Goal: Information Seeking & Learning: Learn about a topic

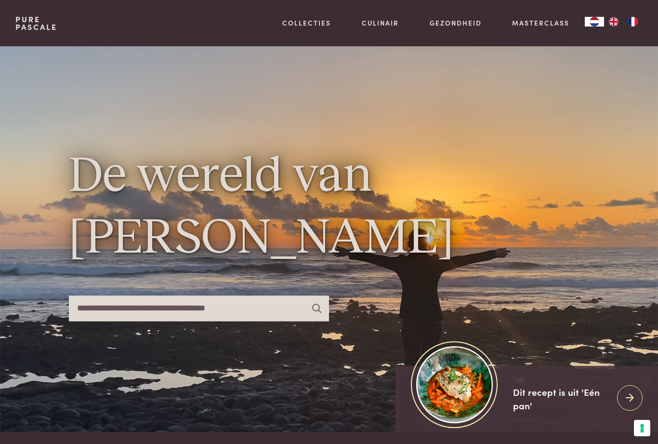
click at [315, 109] on link "Recepten" at bounding box center [356, 104] width 163 height 10
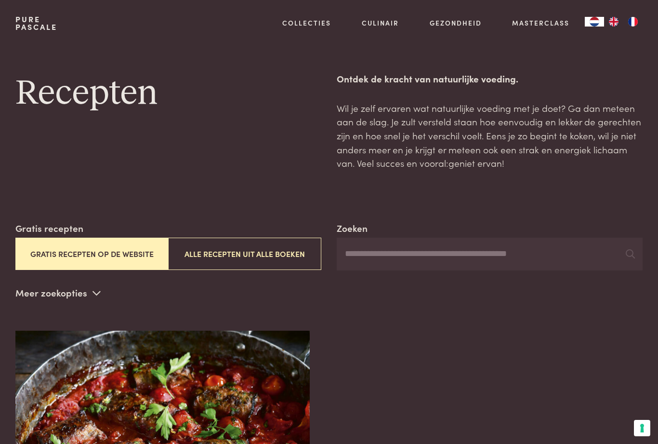
click at [113, 253] on button "Gratis recepten op de website" at bounding box center [91, 254] width 153 height 32
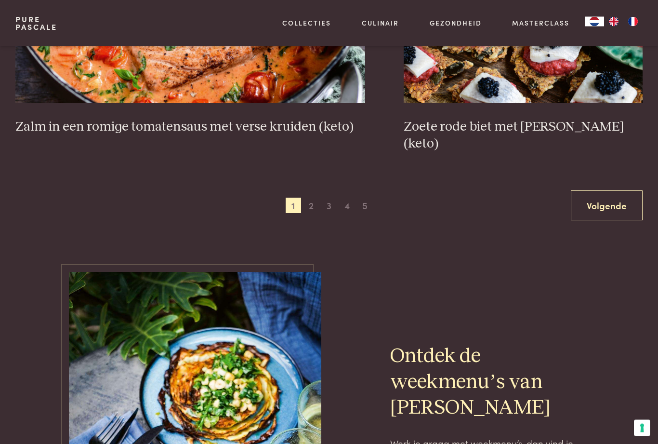
scroll to position [1752, 0]
click at [331, 198] on span "3" at bounding box center [328, 205] width 15 height 15
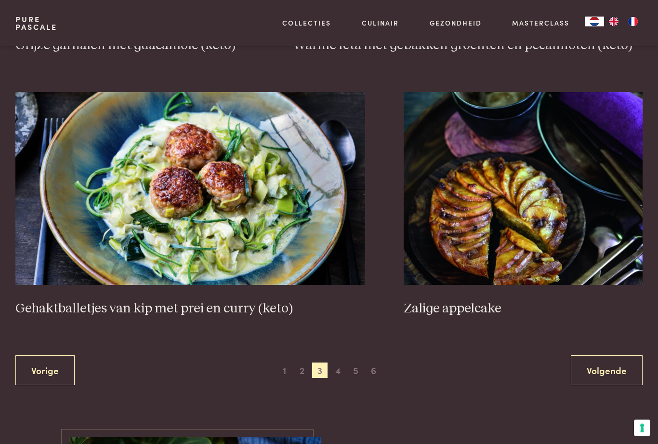
scroll to position [1627, 0]
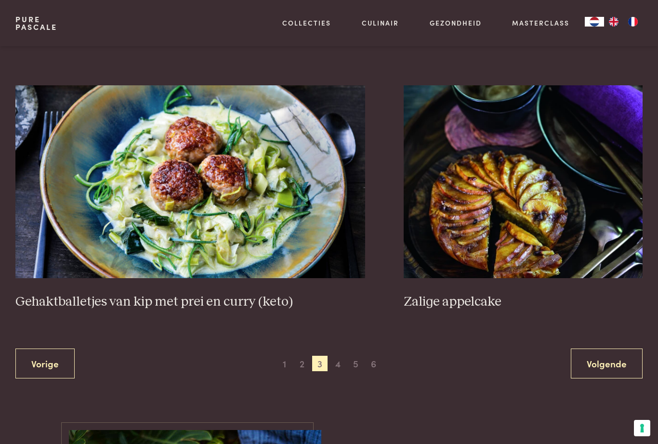
click at [342, 364] on span "4" at bounding box center [338, 363] width 15 height 15
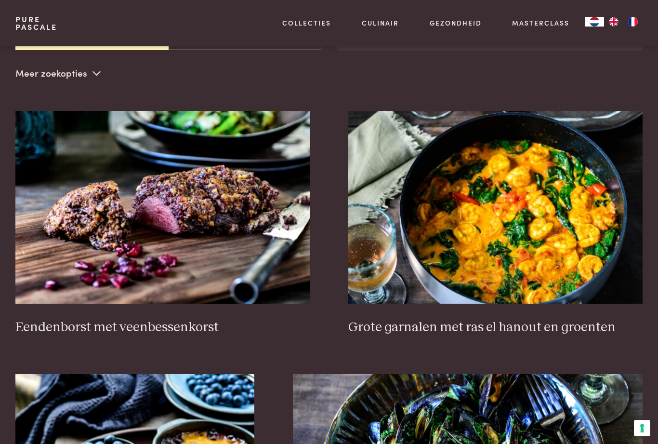
scroll to position [219, 0]
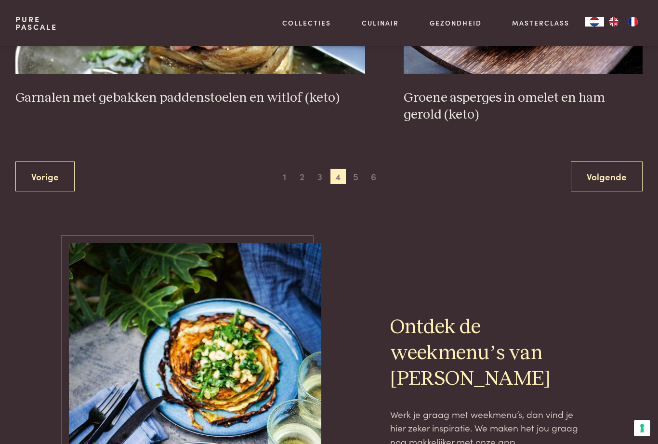
click at [360, 173] on span "5" at bounding box center [355, 176] width 15 height 15
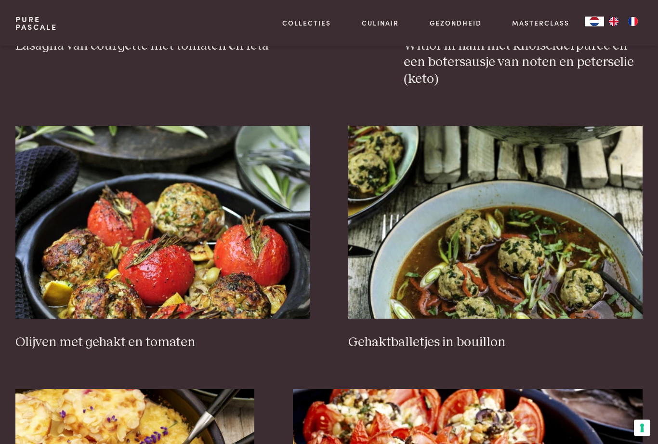
scroll to position [1043, 0]
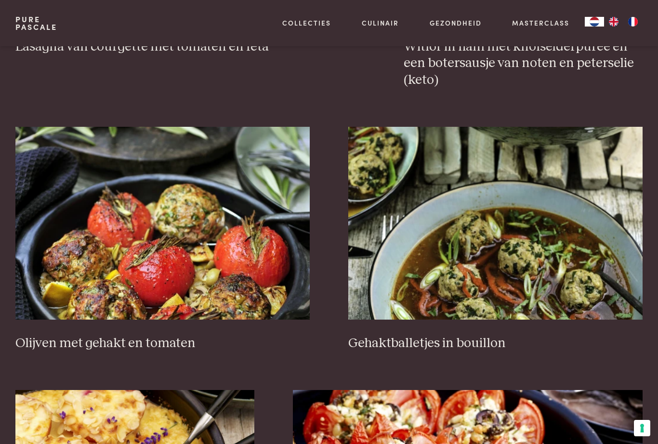
click at [187, 249] on img at bounding box center [162, 223] width 294 height 193
click at [207, 208] on img at bounding box center [162, 223] width 294 height 193
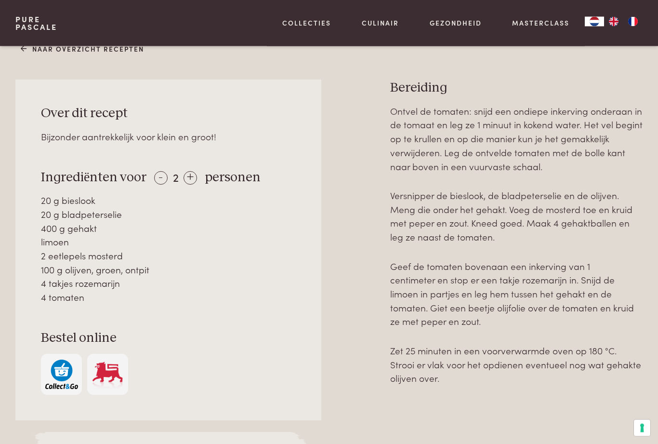
scroll to position [366, 0]
click at [320, 283] on div "Over dit recept Bijzonder aantrekkelijk voor klein en groot! Ingrediënten voor …" at bounding box center [168, 249] width 306 height 341
